Goal: Navigation & Orientation: Find specific page/section

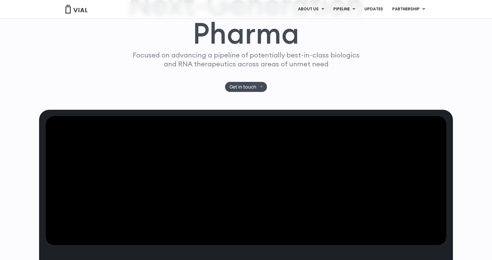
scroll to position [65, 0]
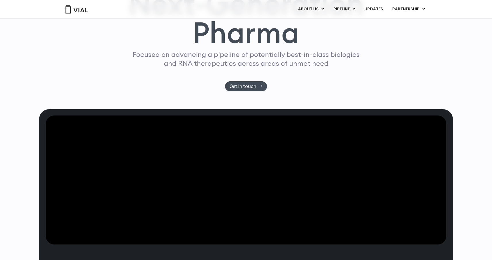
click at [190, 74] on div "Focused on advancing a pipeline of potentially best-in-class biologics and RNA …" at bounding box center [246, 65] width 232 height 31
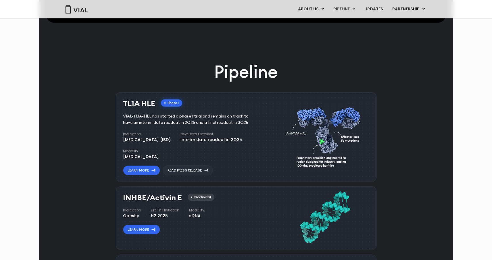
scroll to position [288, 0]
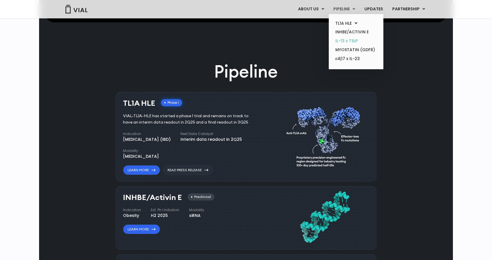
click at [345, 38] on link "IL-13 x TSLP" at bounding box center [356, 41] width 50 height 9
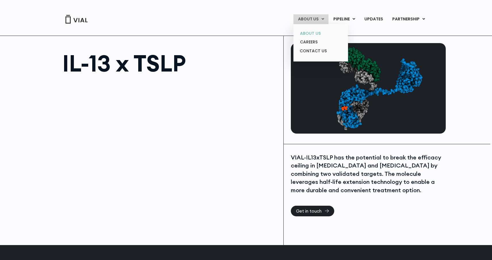
click at [315, 35] on link "ABOUT US" at bounding box center [321, 33] width 50 height 9
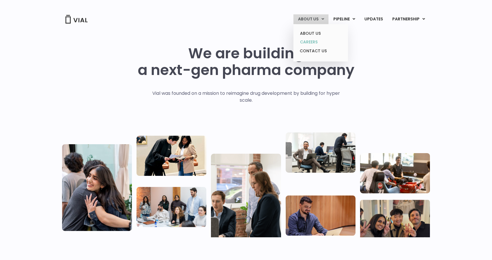
click at [307, 41] on link "CAREERS" at bounding box center [321, 42] width 50 height 9
